Goal: Transaction & Acquisition: Purchase product/service

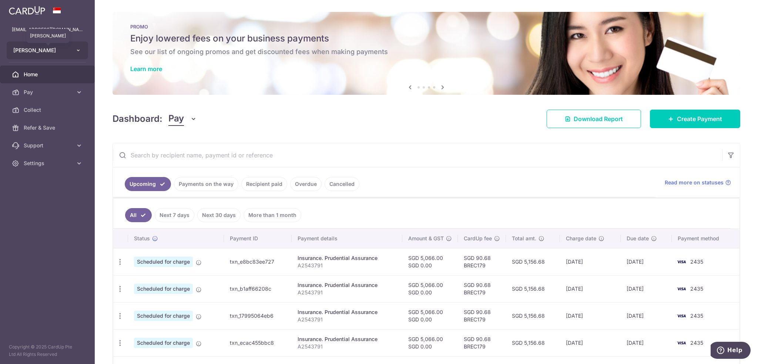
click at [33, 52] on span "Tang Peiyi" at bounding box center [40, 50] width 55 height 7
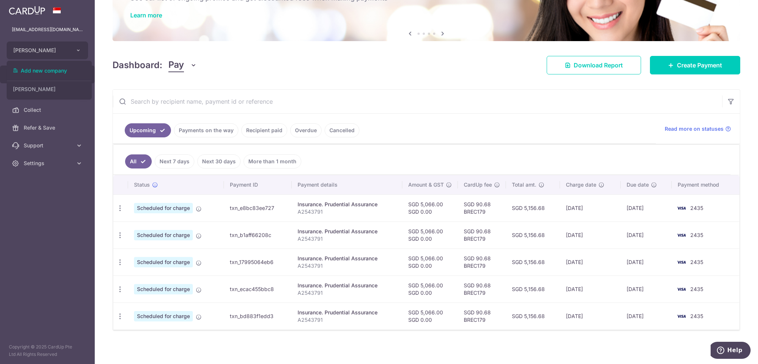
scroll to position [17, 0]
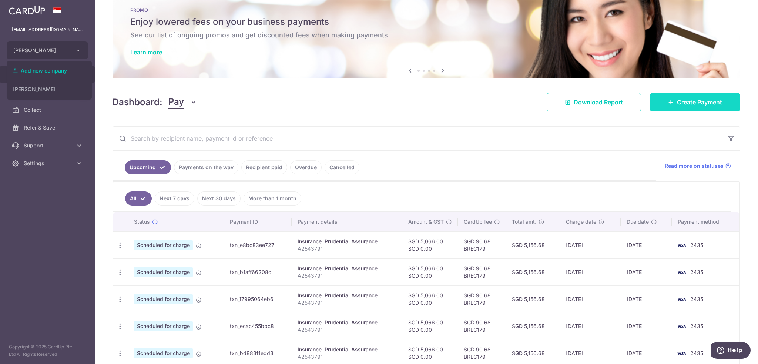
click at [680, 96] on link "Create Payment" at bounding box center [695, 102] width 90 height 19
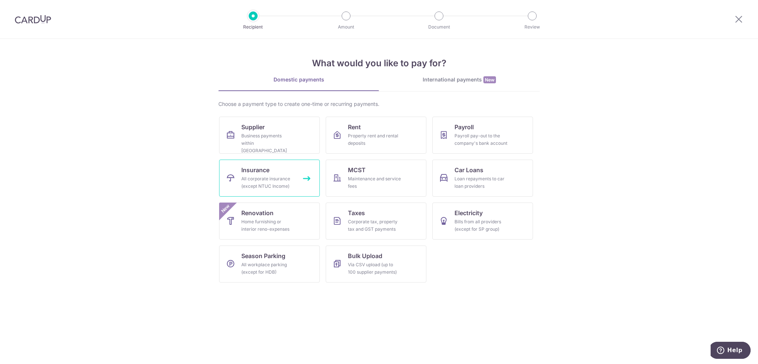
click at [281, 189] on div "All corporate insurance (except NTUC Income)" at bounding box center [267, 182] width 53 height 15
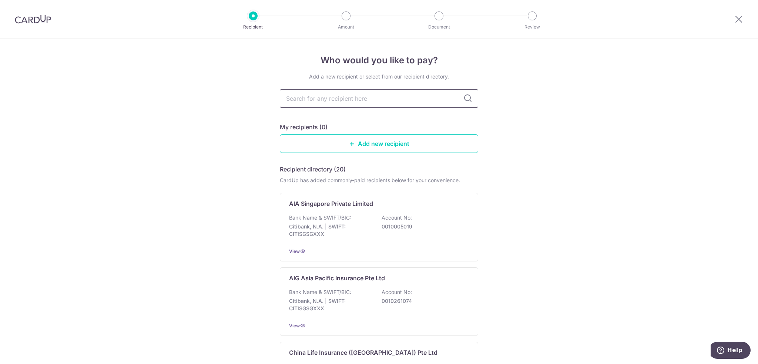
click at [344, 102] on input "text" at bounding box center [379, 98] width 198 height 19
type input "pru"
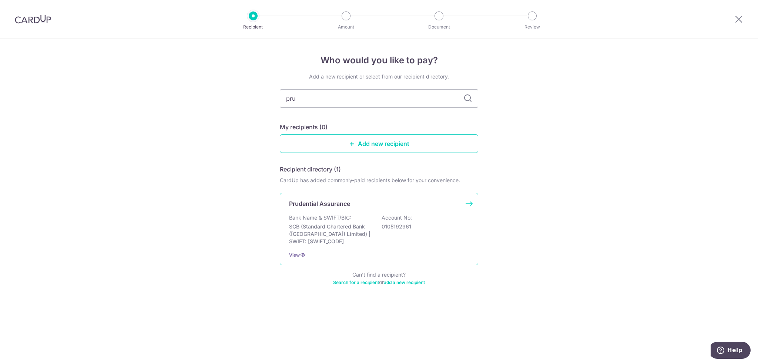
click at [357, 214] on div "Bank Name & SWIFT/BIC: SCB (Standard Chartered Bank (Singapore) Limited) | SWIF…" at bounding box center [379, 229] width 180 height 31
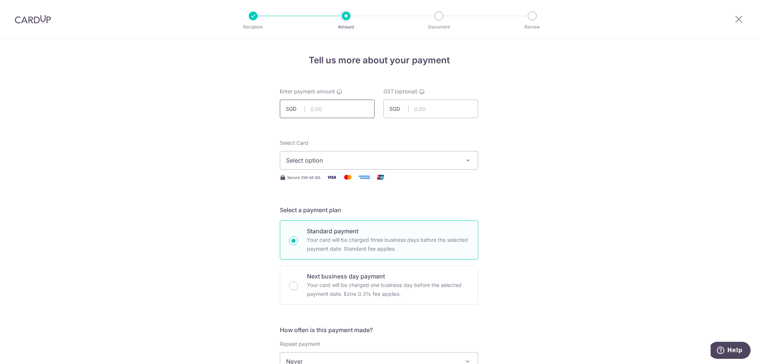
click at [335, 113] on input "text" at bounding box center [327, 109] width 95 height 19
paste input "75,472.20"
type input "75,472.20"
click at [341, 165] on button "Select option" at bounding box center [379, 160] width 198 height 19
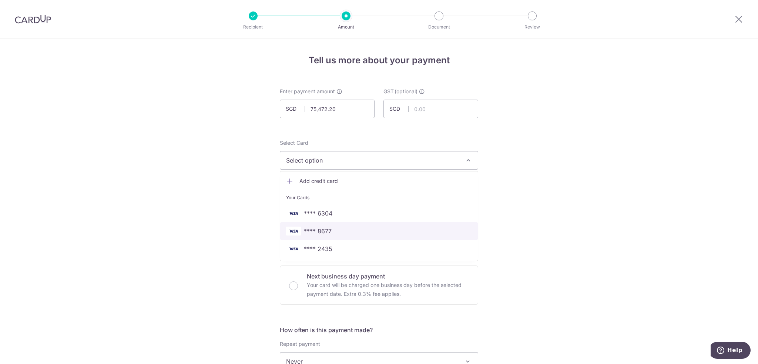
click at [327, 233] on span "**** 8677" at bounding box center [318, 231] width 28 height 9
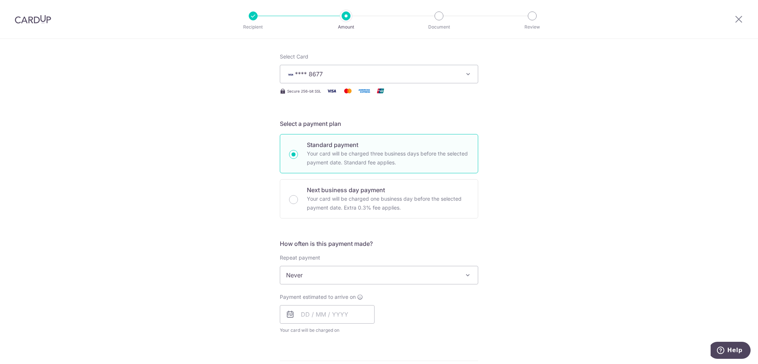
scroll to position [148, 0]
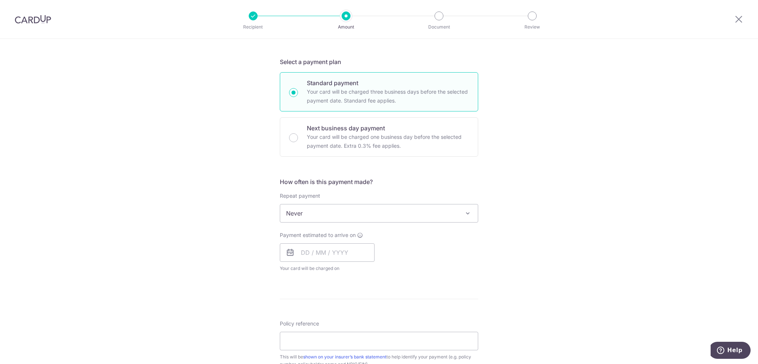
click at [322, 210] on span "Never" at bounding box center [379, 213] width 198 height 18
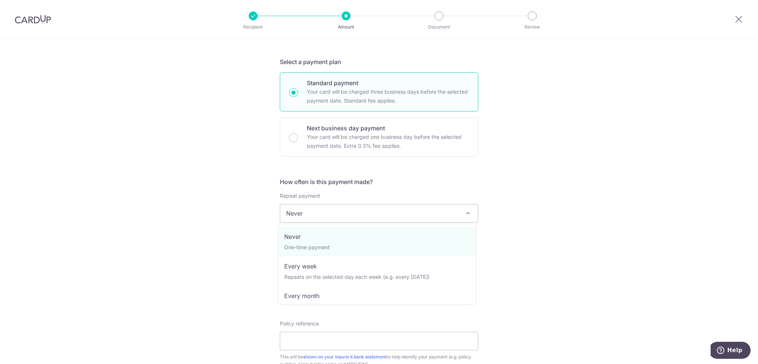
click at [333, 216] on span "Never" at bounding box center [379, 213] width 198 height 18
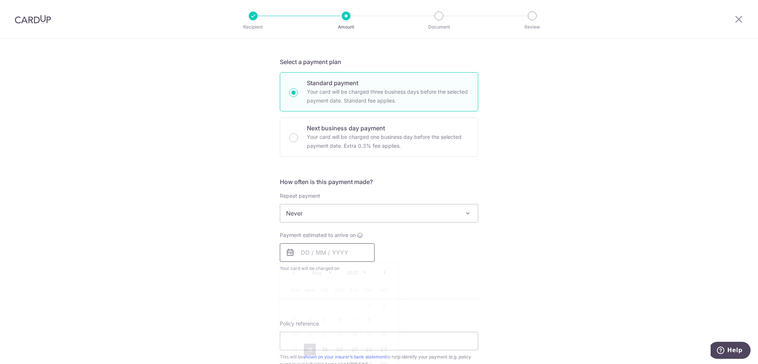
click at [337, 253] on input "text" at bounding box center [327, 252] width 95 height 19
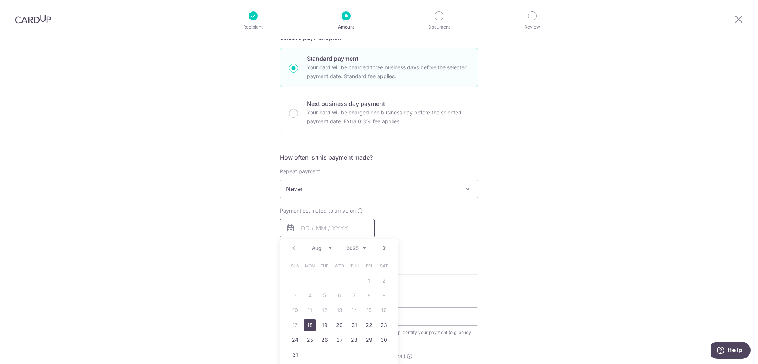
scroll to position [185, 0]
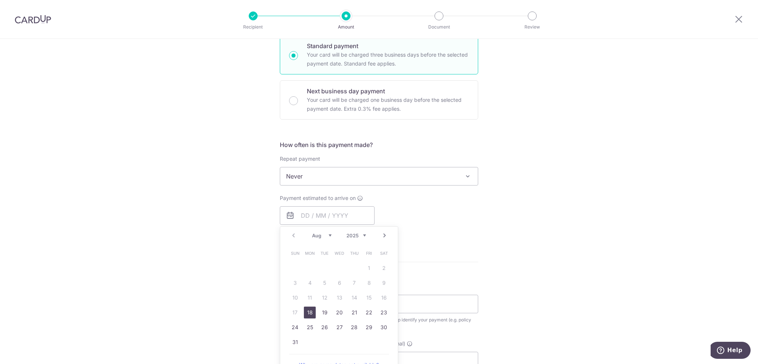
click at [327, 235] on select "Aug Sep Oct Nov Dec" at bounding box center [322, 236] width 20 height 6
click at [308, 284] on link "8" at bounding box center [310, 283] width 12 height 12
type input "[DATE]"
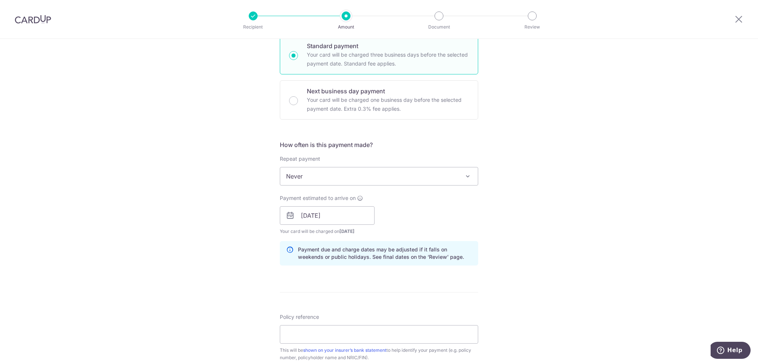
click at [564, 243] on div "Tell us more about your payment Enter payment amount SGD 75,472.20 75472.20 GST…" at bounding box center [379, 229] width 758 height 750
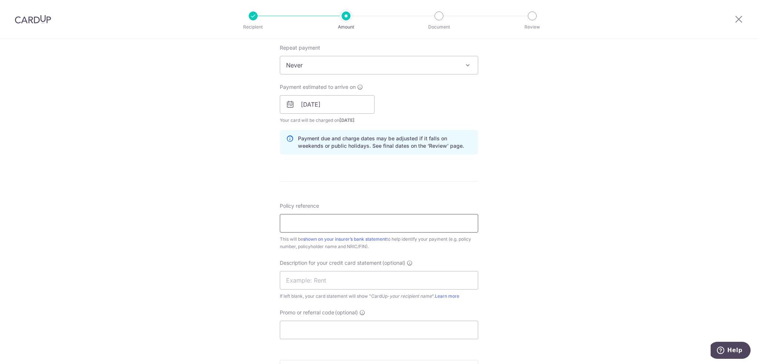
click at [326, 223] on input "Policy reference" at bounding box center [379, 223] width 198 height 19
paste input "83024084"
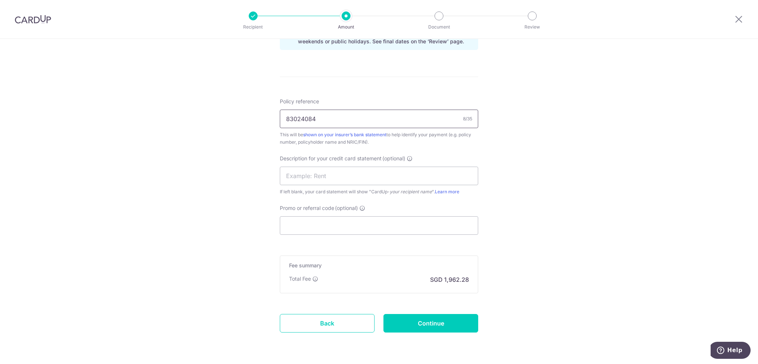
scroll to position [424, 0]
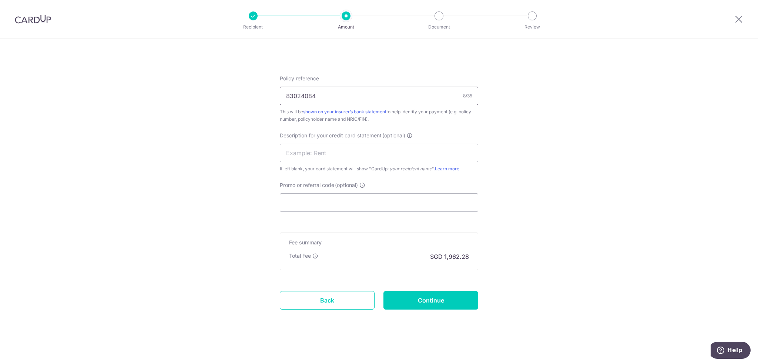
type input "83024084"
click at [313, 188] on span "Promo or referral code" at bounding box center [307, 184] width 54 height 7
click at [313, 193] on input "Promo or referral code (optional)" at bounding box center [379, 202] width 198 height 19
paste input "BOFF185"
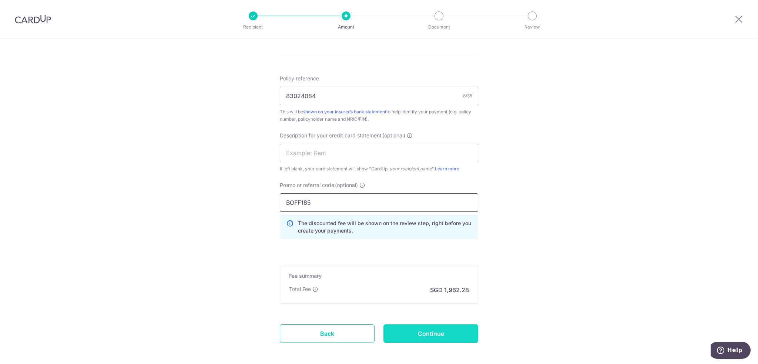
type input "BOFF185"
click at [417, 335] on input "Continue" at bounding box center [431, 333] width 95 height 19
type input "Create Schedule"
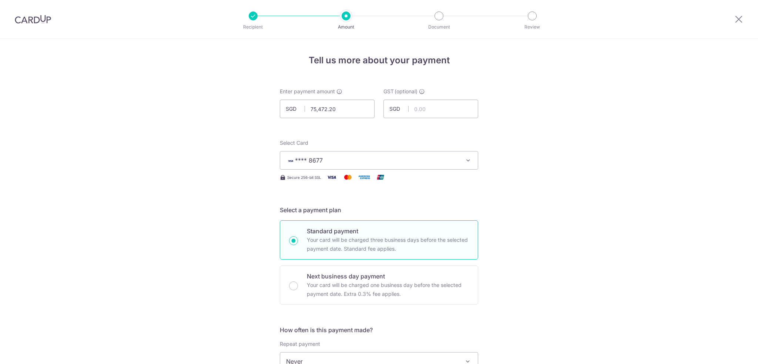
scroll to position [467, 0]
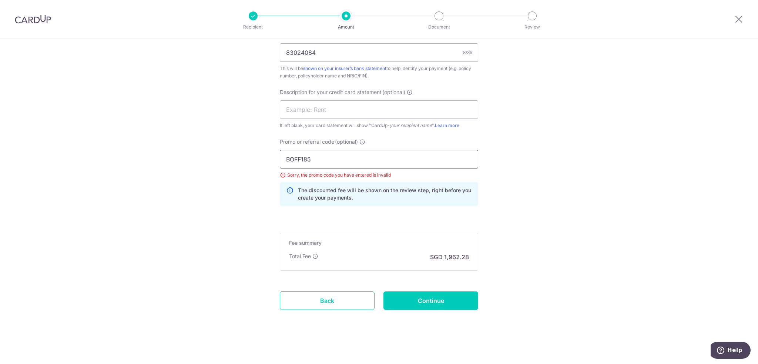
click at [342, 158] on input "BOFF185" at bounding box center [379, 159] width 198 height 19
click at [315, 174] on div "Sorry, the promo code you have entered is invalid" at bounding box center [379, 174] width 198 height 7
click at [362, 142] on icon at bounding box center [363, 142] width 6 height 6
click at [362, 150] on input "BOFF185" at bounding box center [379, 159] width 198 height 19
drag, startPoint x: 283, startPoint y: 157, endPoint x: 258, endPoint y: 157, distance: 25.2
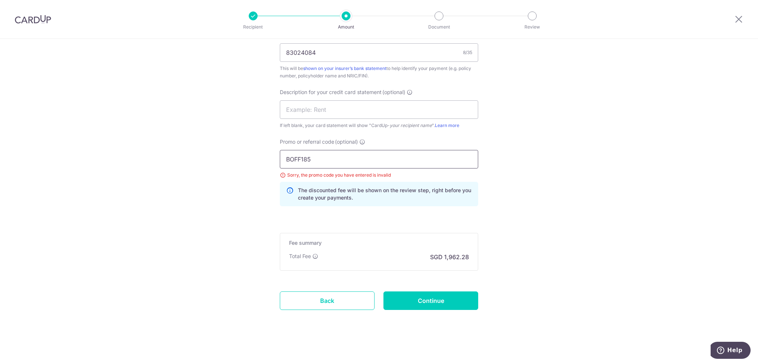
paste input "BREC179"
type input "BREC179"
click at [422, 301] on input "Continue" at bounding box center [431, 300] width 95 height 19
type input "Update Schedule"
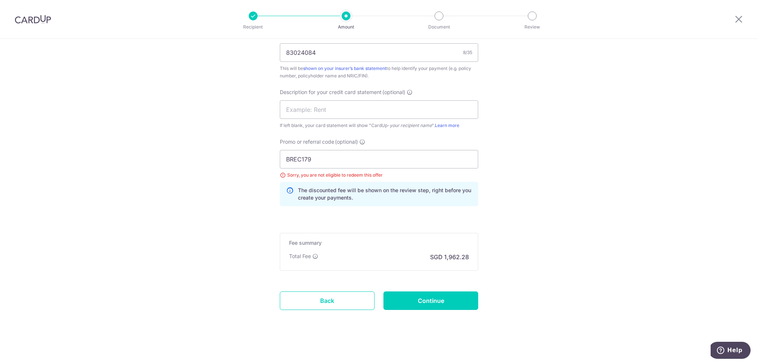
scroll to position [430, 0]
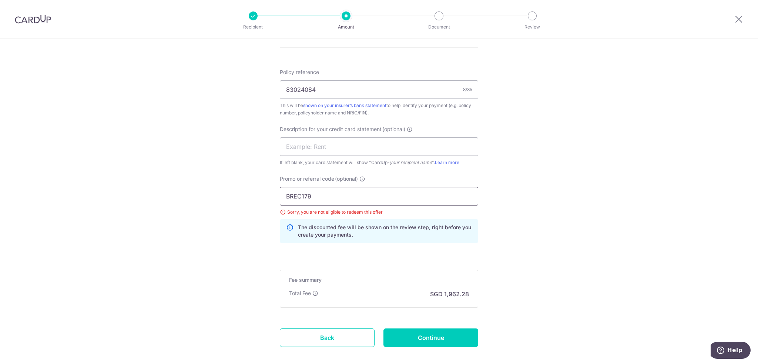
drag, startPoint x: 306, startPoint y: 187, endPoint x: 234, endPoint y: 186, distance: 71.8
click at [234, 187] on div "Tell us more about your payment Enter payment amount SGD 75,472.20 75472.20 GST…" at bounding box center [379, 5] width 758 height 793
drag, startPoint x: 325, startPoint y: 189, endPoint x: 234, endPoint y: 187, distance: 91.1
click at [235, 188] on div "Tell us more about your payment Enter payment amount SGD 75,472.20 75472.20 GST…" at bounding box center [379, 5] width 758 height 793
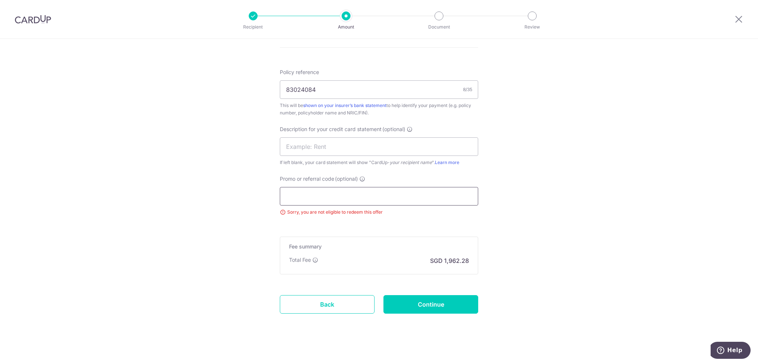
paste input "BOFF185"
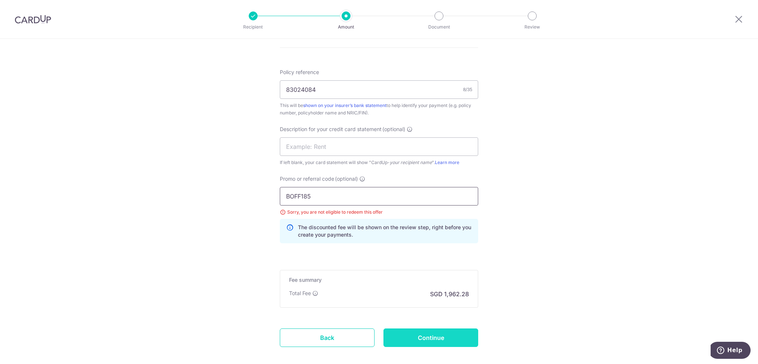
type input "BOFF185"
click at [422, 331] on input "Continue" at bounding box center [431, 337] width 95 height 19
type input "Update Schedule"
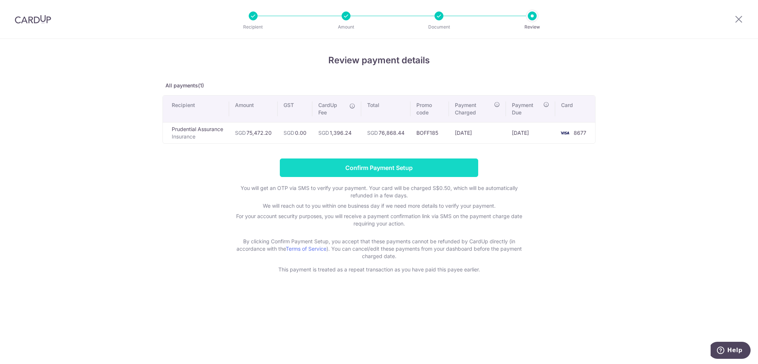
click at [413, 172] on input "Confirm Payment Setup" at bounding box center [379, 167] width 198 height 19
